Goal: Task Accomplishment & Management: Manage account settings

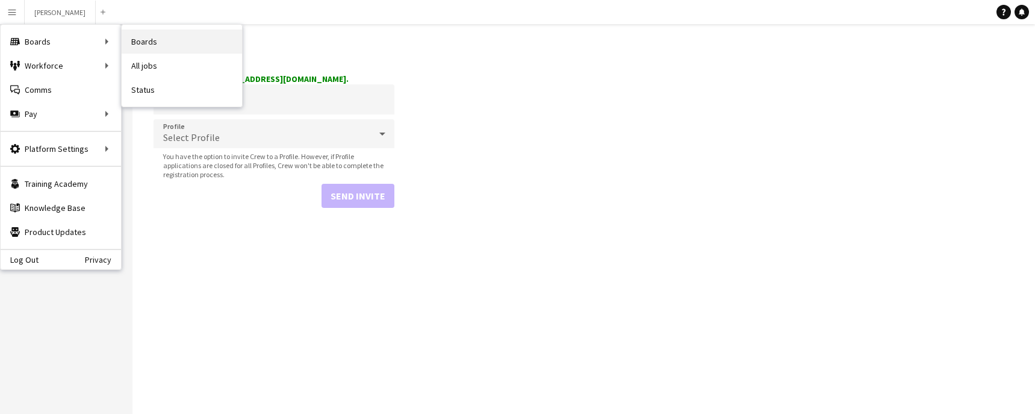
click at [137, 31] on link "Boards" at bounding box center [182, 41] width 120 height 24
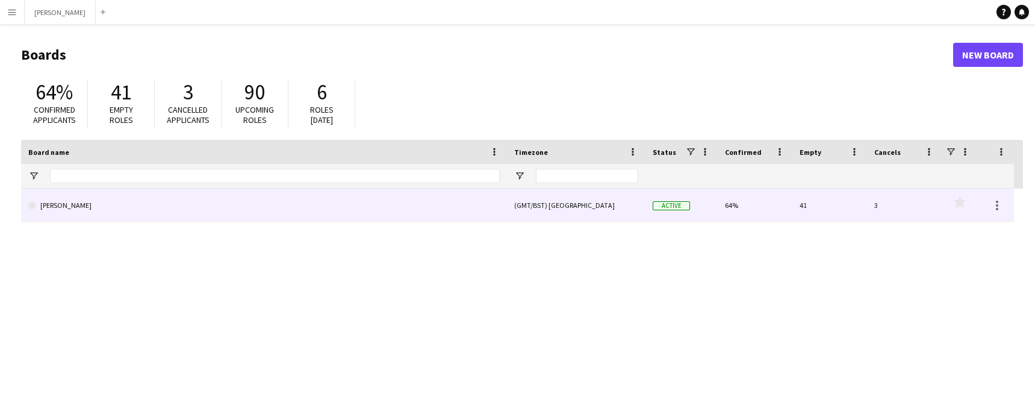
click at [417, 193] on link "[PERSON_NAME]" at bounding box center [263, 205] width 471 height 34
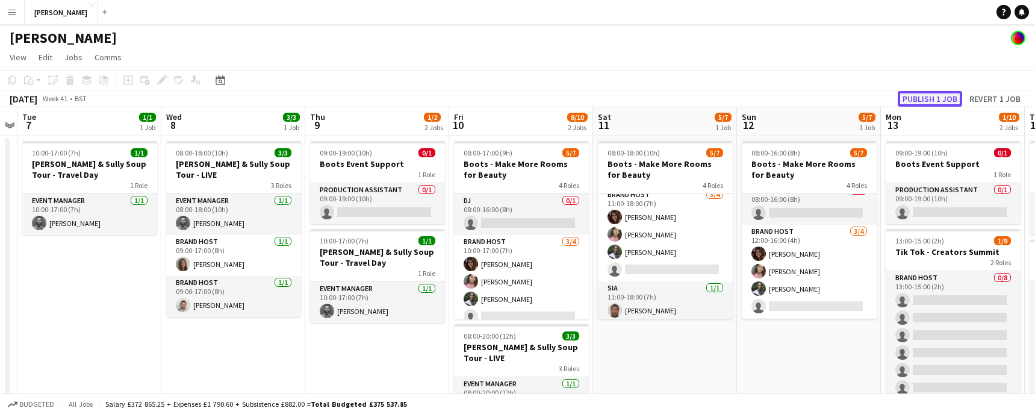
click at [944, 97] on button "Publish 1 job" at bounding box center [930, 99] width 64 height 16
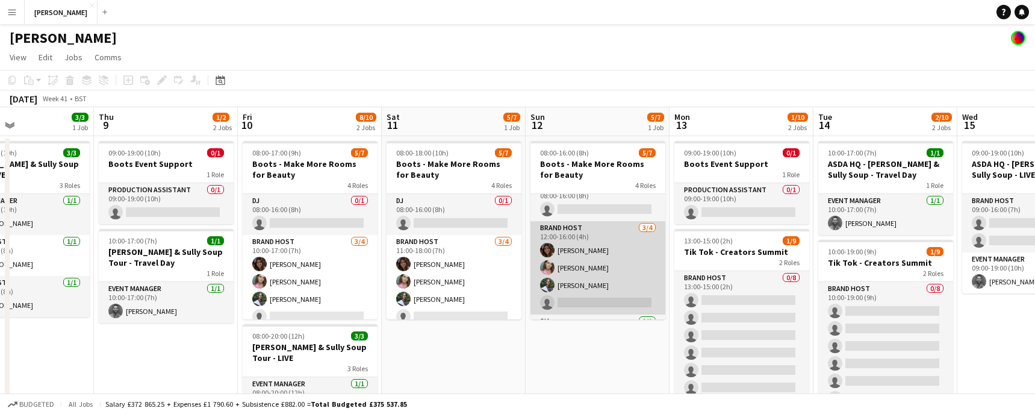
scroll to position [20, 0]
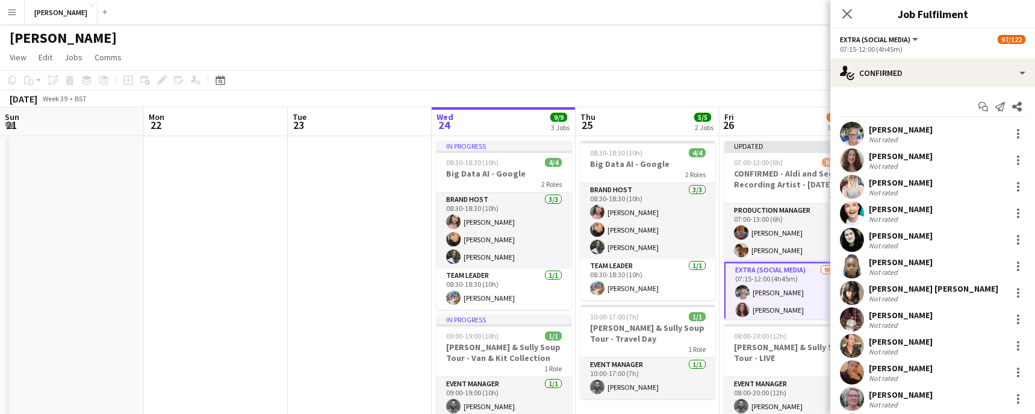
scroll to position [2213, 0]
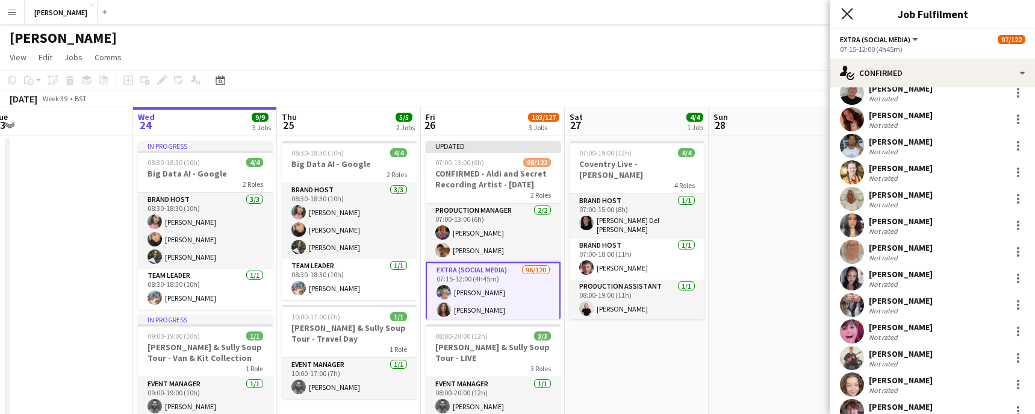
click at [844, 13] on icon "Close pop-in" at bounding box center [846, 13] width 11 height 11
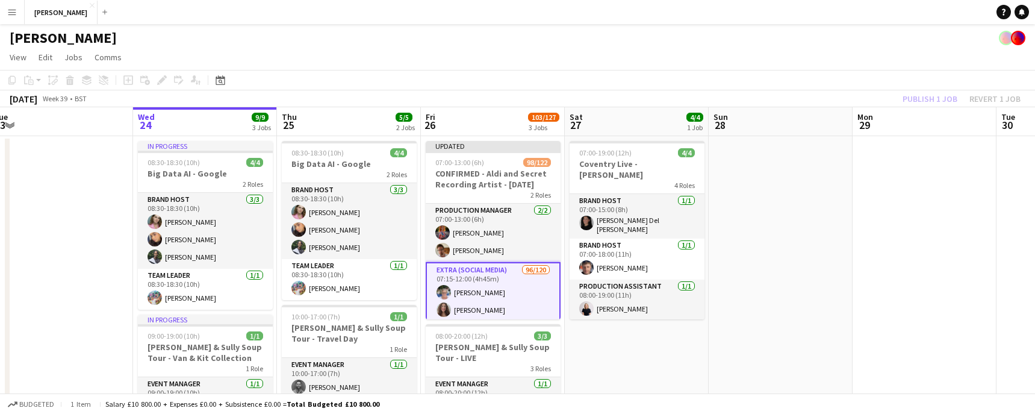
click at [13, 10] on app-icon "Menu" at bounding box center [12, 12] width 10 height 10
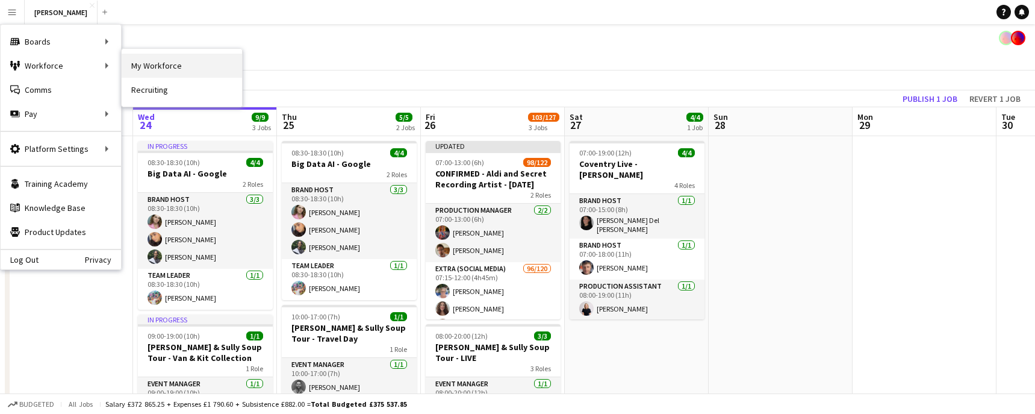
click at [182, 63] on link "My Workforce" at bounding box center [182, 66] width 120 height 24
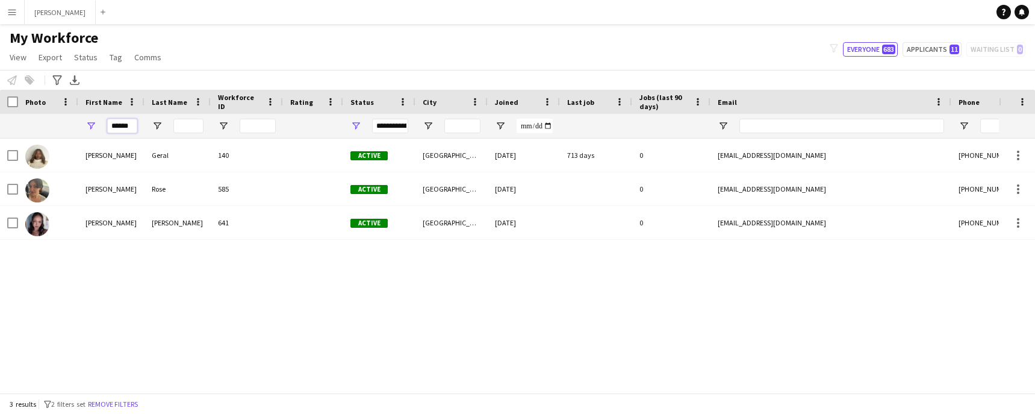
drag, startPoint x: 134, startPoint y: 125, endPoint x: 101, endPoint y: 122, distance: 33.2
click at [101, 122] on div "******" at bounding box center [111, 126] width 66 height 24
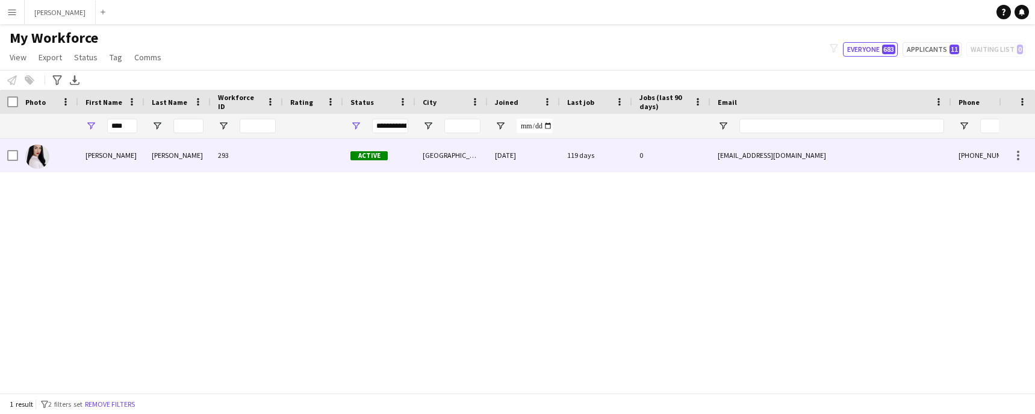
click at [99, 150] on div "[PERSON_NAME]" at bounding box center [111, 154] width 66 height 33
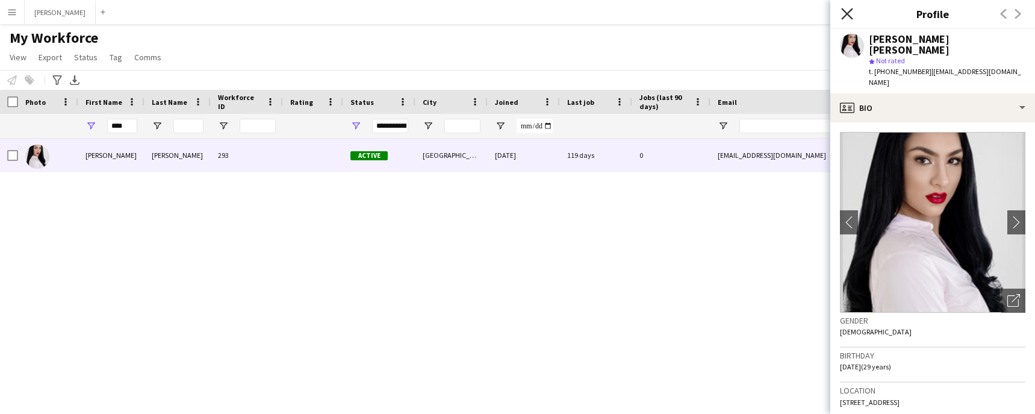
click at [846, 11] on icon "Close pop-in" at bounding box center [846, 13] width 11 height 11
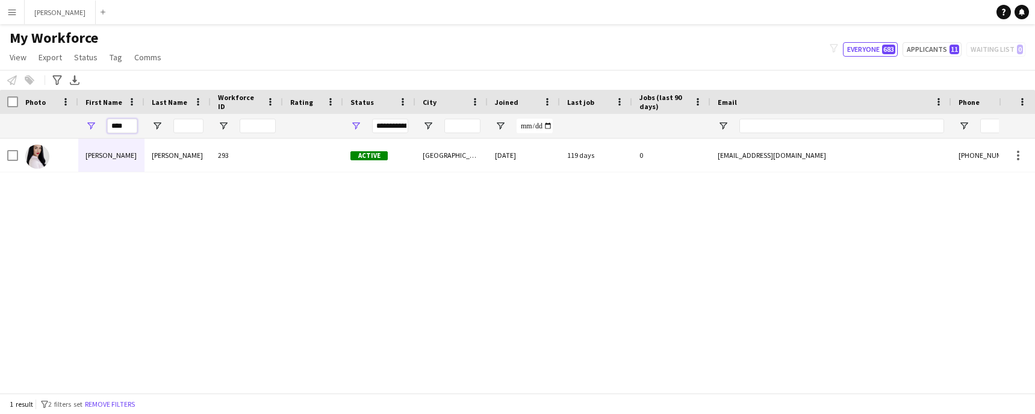
drag, startPoint x: 128, startPoint y: 125, endPoint x: 98, endPoint y: 124, distance: 30.7
click at [98, 124] on div "****" at bounding box center [111, 126] width 66 height 24
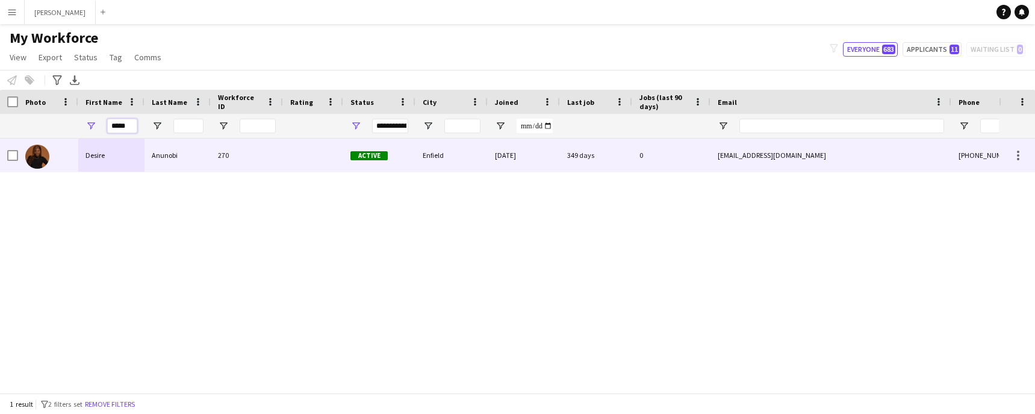
type input "*****"
click at [87, 166] on div "Desire" at bounding box center [111, 154] width 66 height 33
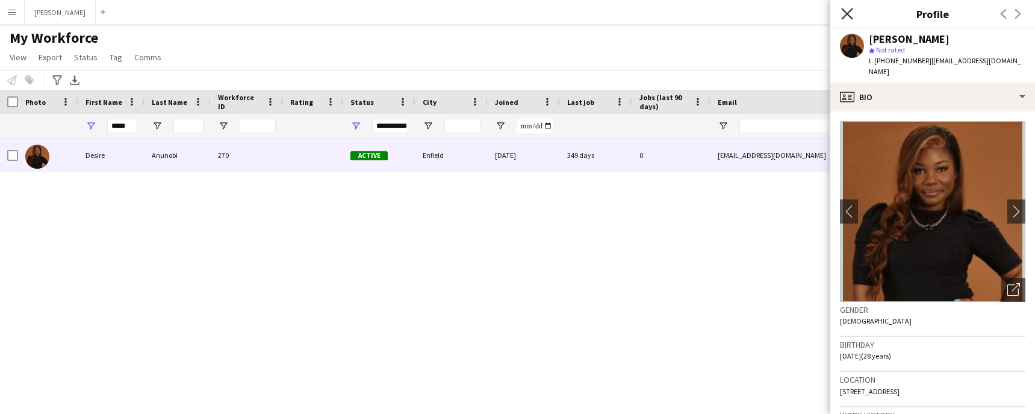
click at [843, 13] on icon "Close pop-in" at bounding box center [846, 13] width 11 height 11
